Goal: Find specific fact: Find specific fact

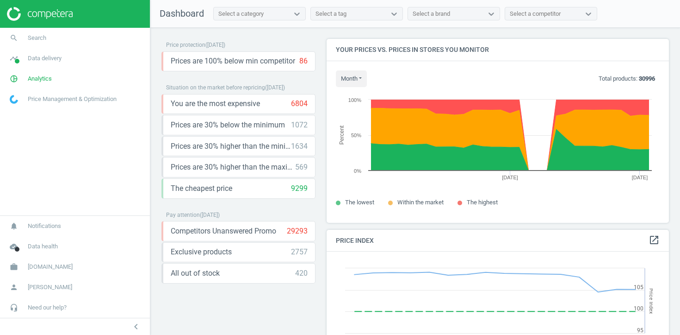
scroll to position [184, 343]
click at [35, 39] on span "Search" at bounding box center [37, 38] width 19 height 8
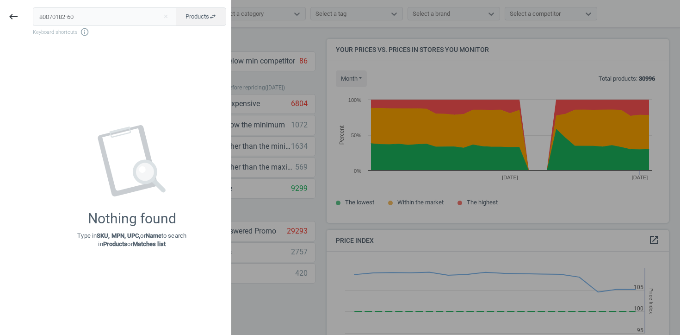
type input "80070182-60"
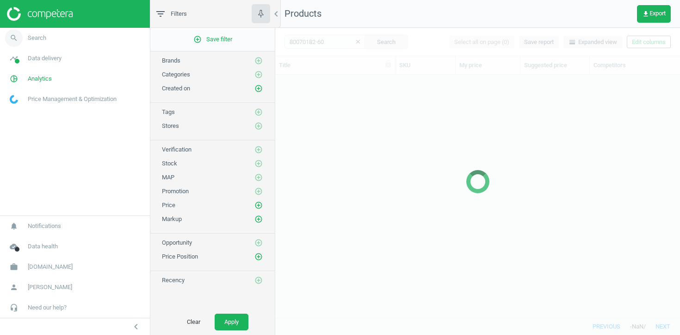
scroll to position [242, 405]
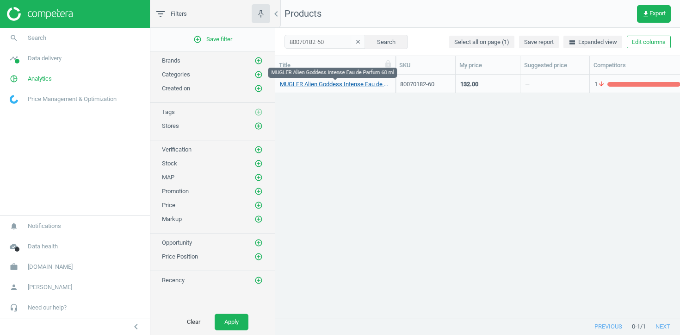
click at [361, 81] on link "MUGLER Alien Goddess Intense Eau de Parfum 60 ml" at bounding box center [335, 84] width 111 height 8
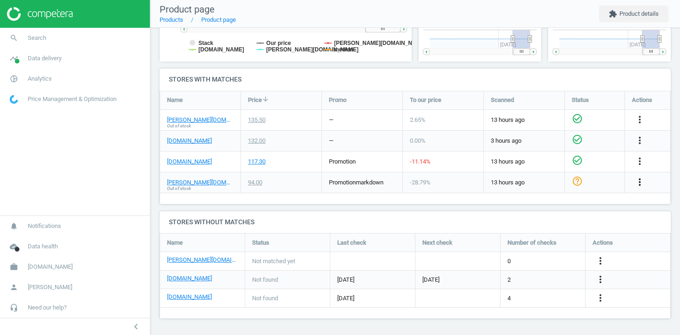
click at [638, 183] on icon "more_vert" at bounding box center [639, 181] width 11 height 11
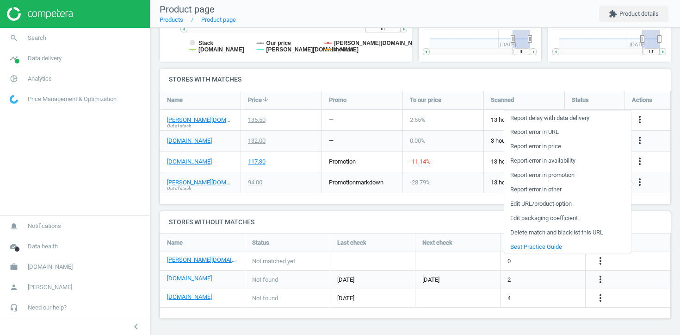
click at [551, 206] on link "Edit URL/product option" at bounding box center [567, 203] width 127 height 14
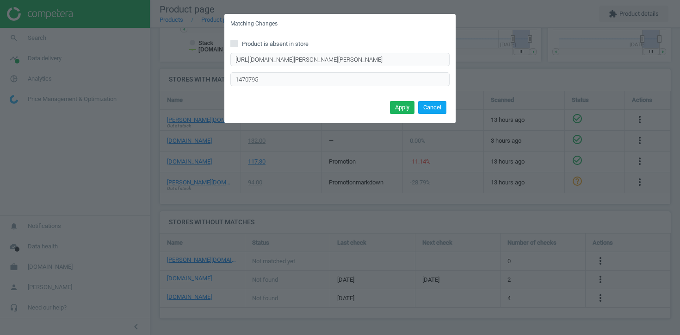
click at [430, 107] on button "Cancel" at bounding box center [432, 107] width 28 height 13
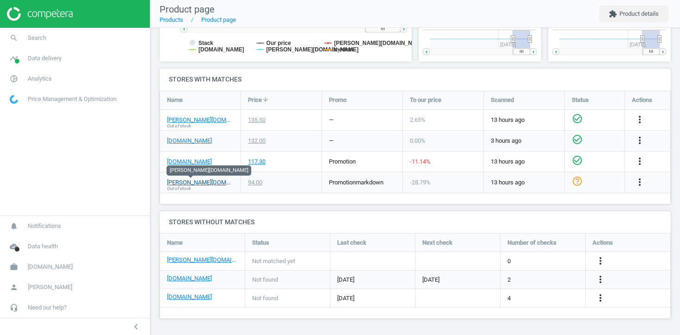
click at [201, 179] on link "[PERSON_NAME][DOMAIN_NAME]" at bounding box center [200, 182] width 67 height 8
drag, startPoint x: 218, startPoint y: 181, endPoint x: 166, endPoint y: 184, distance: 52.8
click at [166, 184] on div "[PERSON_NAME][DOMAIN_NAME] Out of stock" at bounding box center [200, 182] width 81 height 20
copy link "[PERSON_NAME][DOMAIN_NAME]"
